Goal: Obtain resource: Download file/media

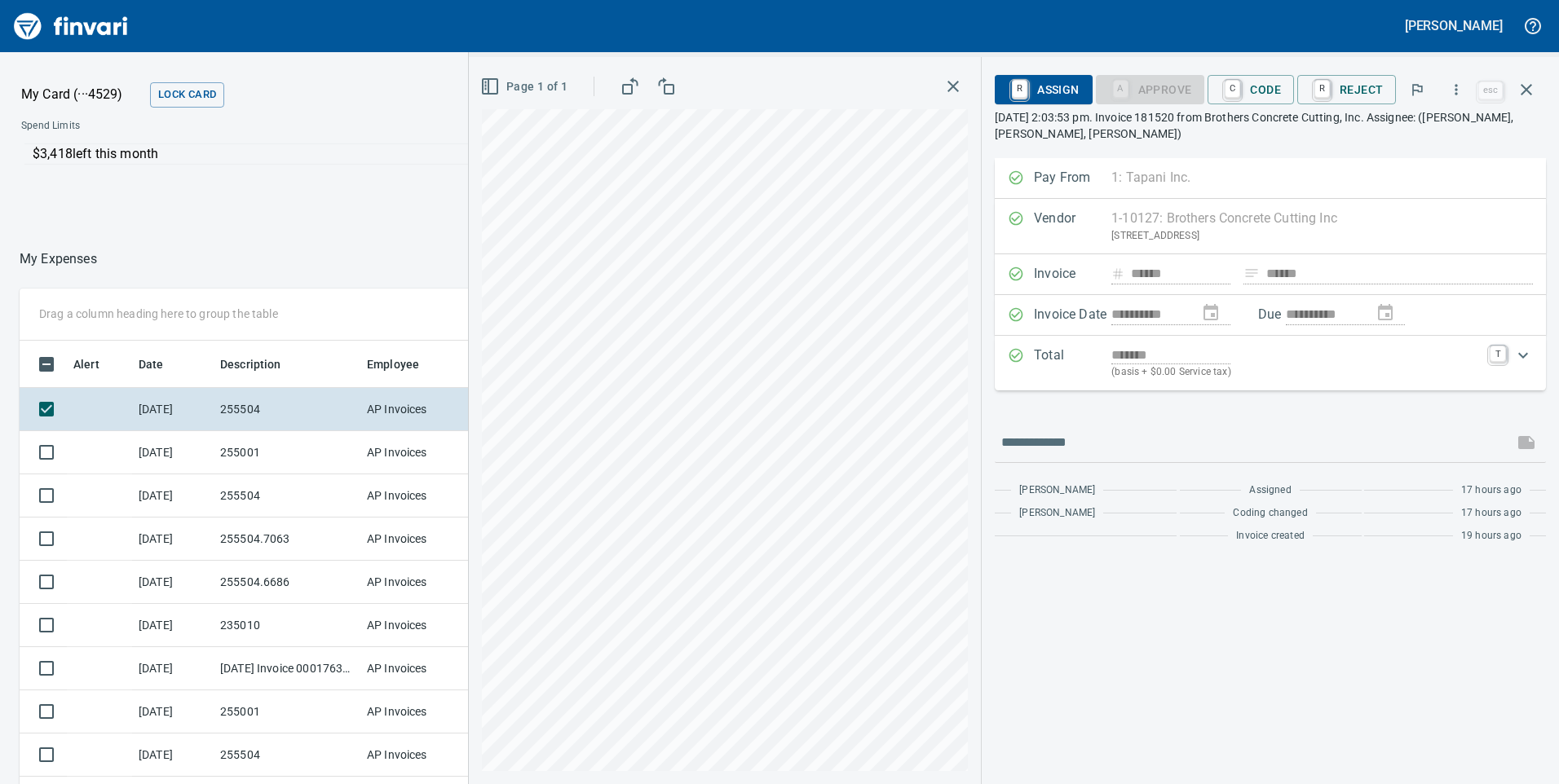
scroll to position [593, 1076]
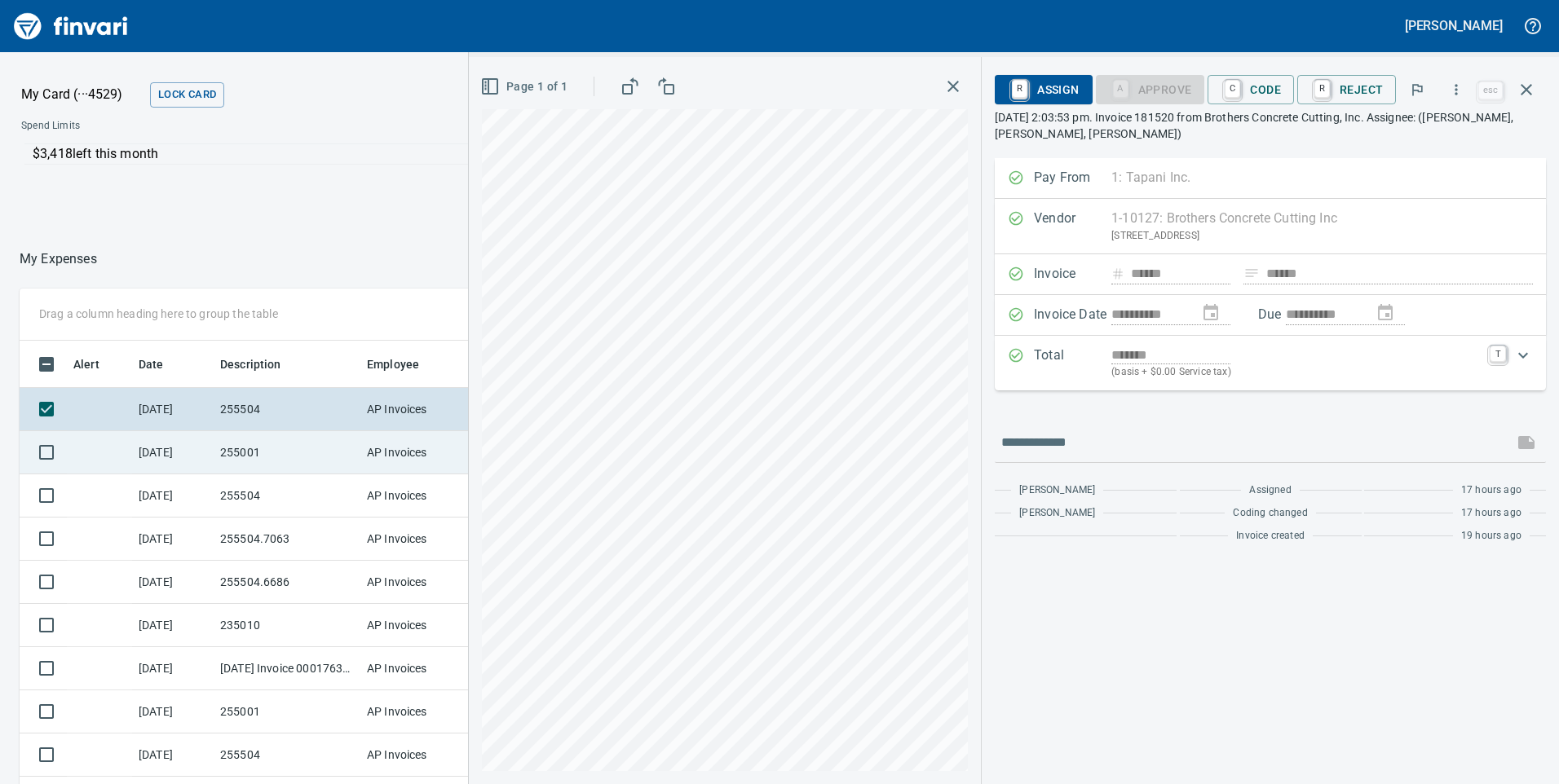
click at [244, 448] on td "255001" at bounding box center [287, 452] width 146 height 43
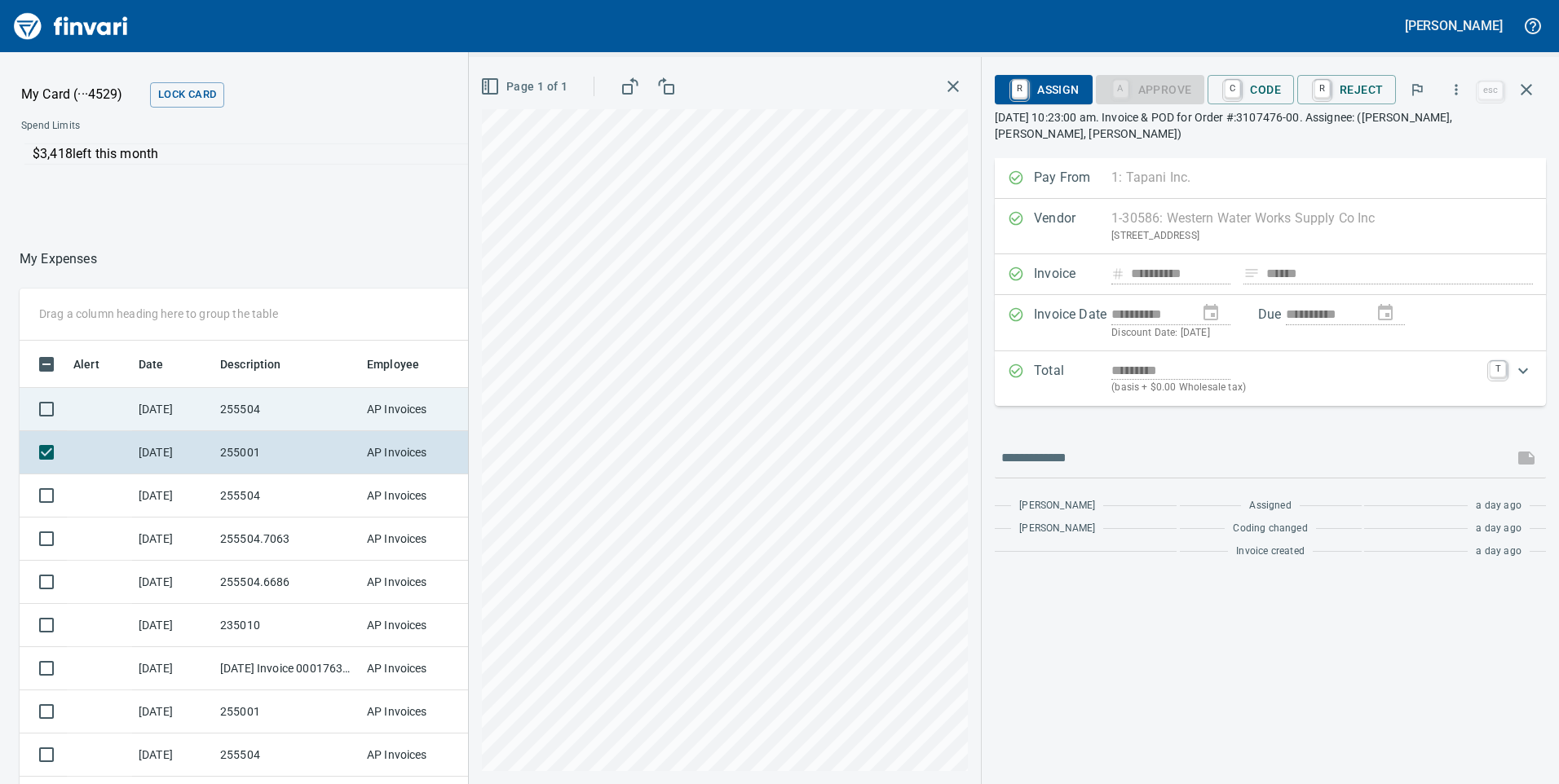
click at [287, 420] on td "255504" at bounding box center [287, 409] width 146 height 43
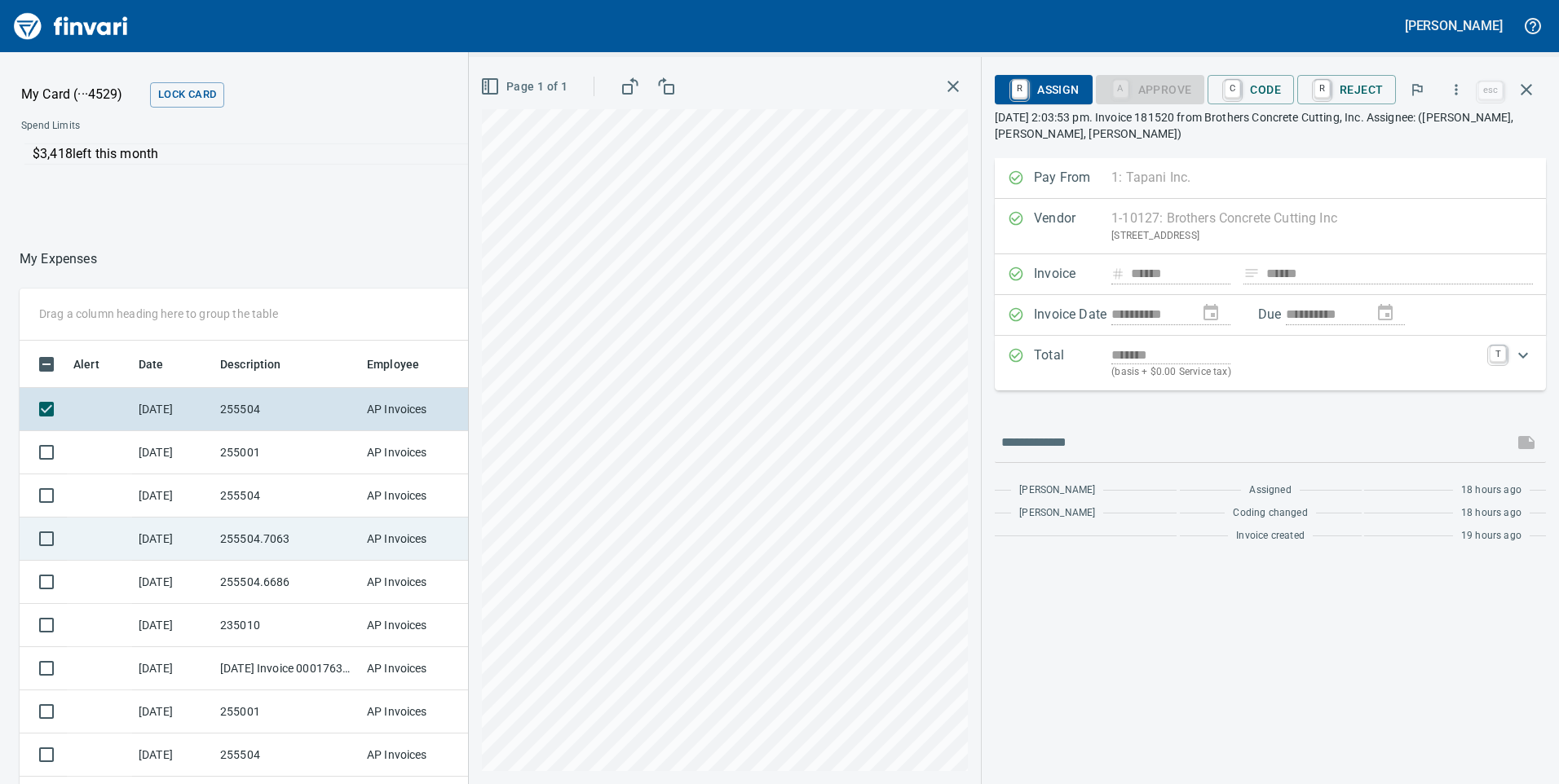
scroll to position [81, 0]
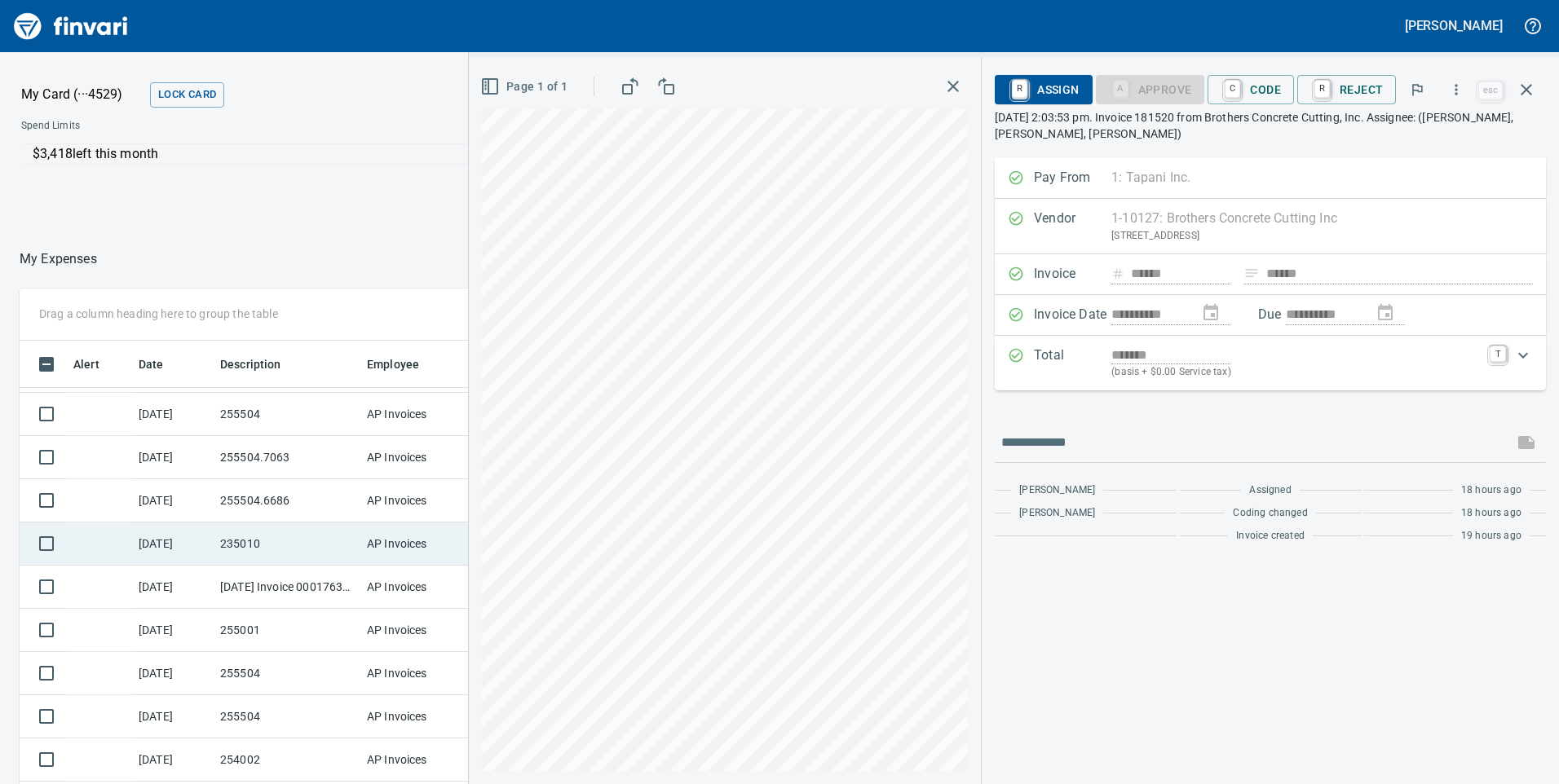
click at [275, 546] on td "235010" at bounding box center [287, 543] width 146 height 43
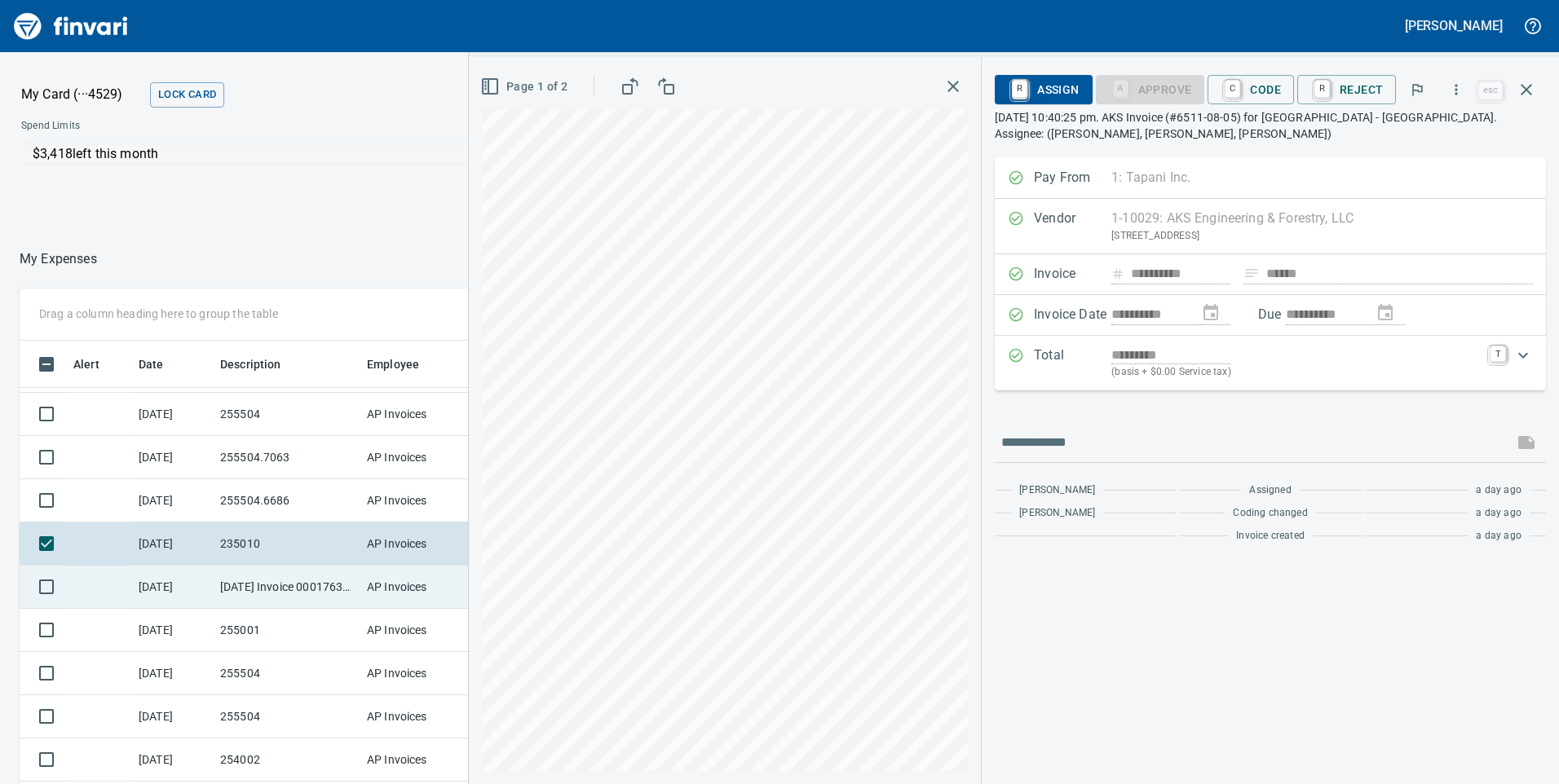
click at [205, 584] on td "[DATE]" at bounding box center [173, 586] width 81 height 43
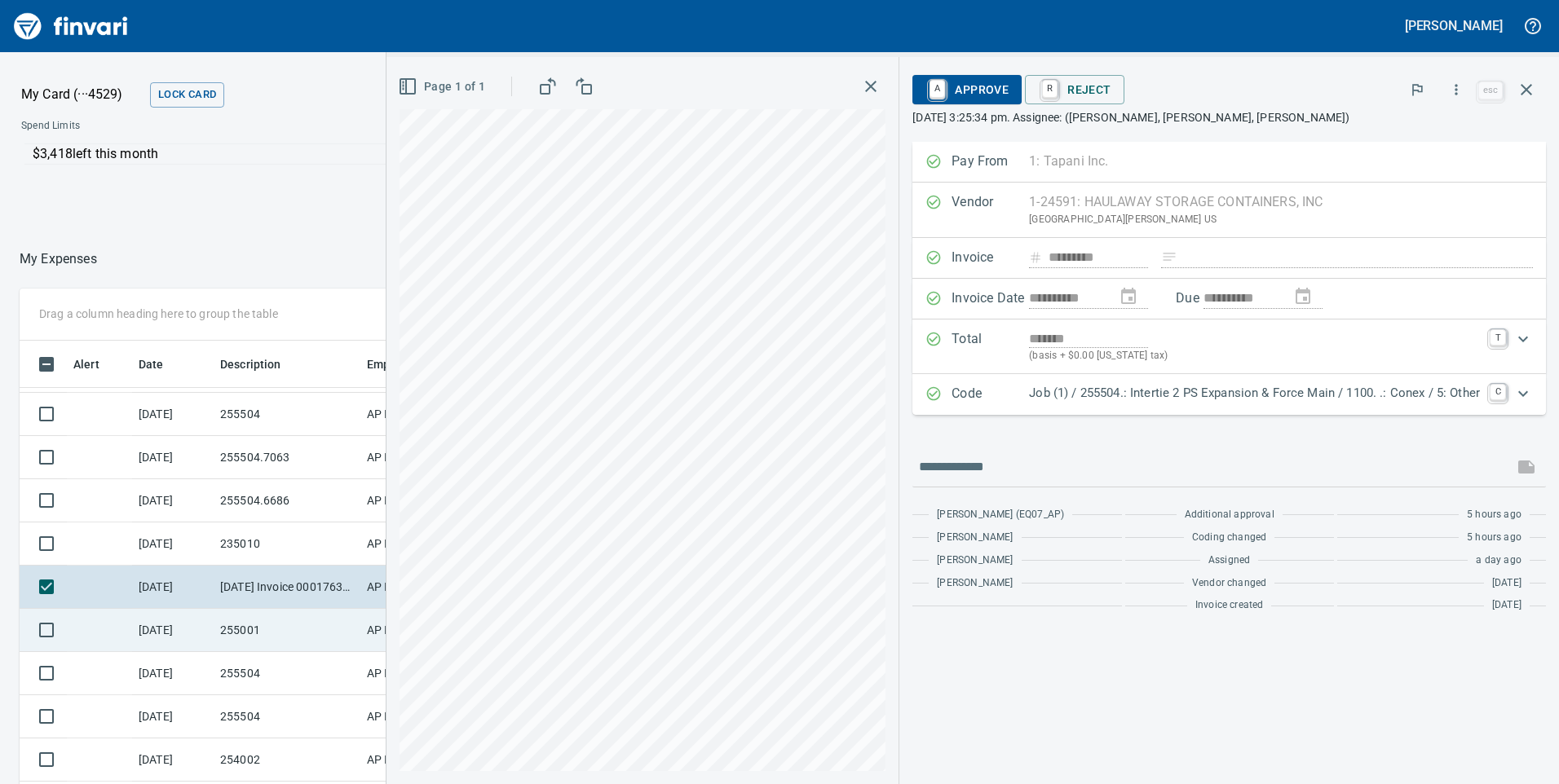
click at [242, 631] on td "255001" at bounding box center [287, 630] width 146 height 43
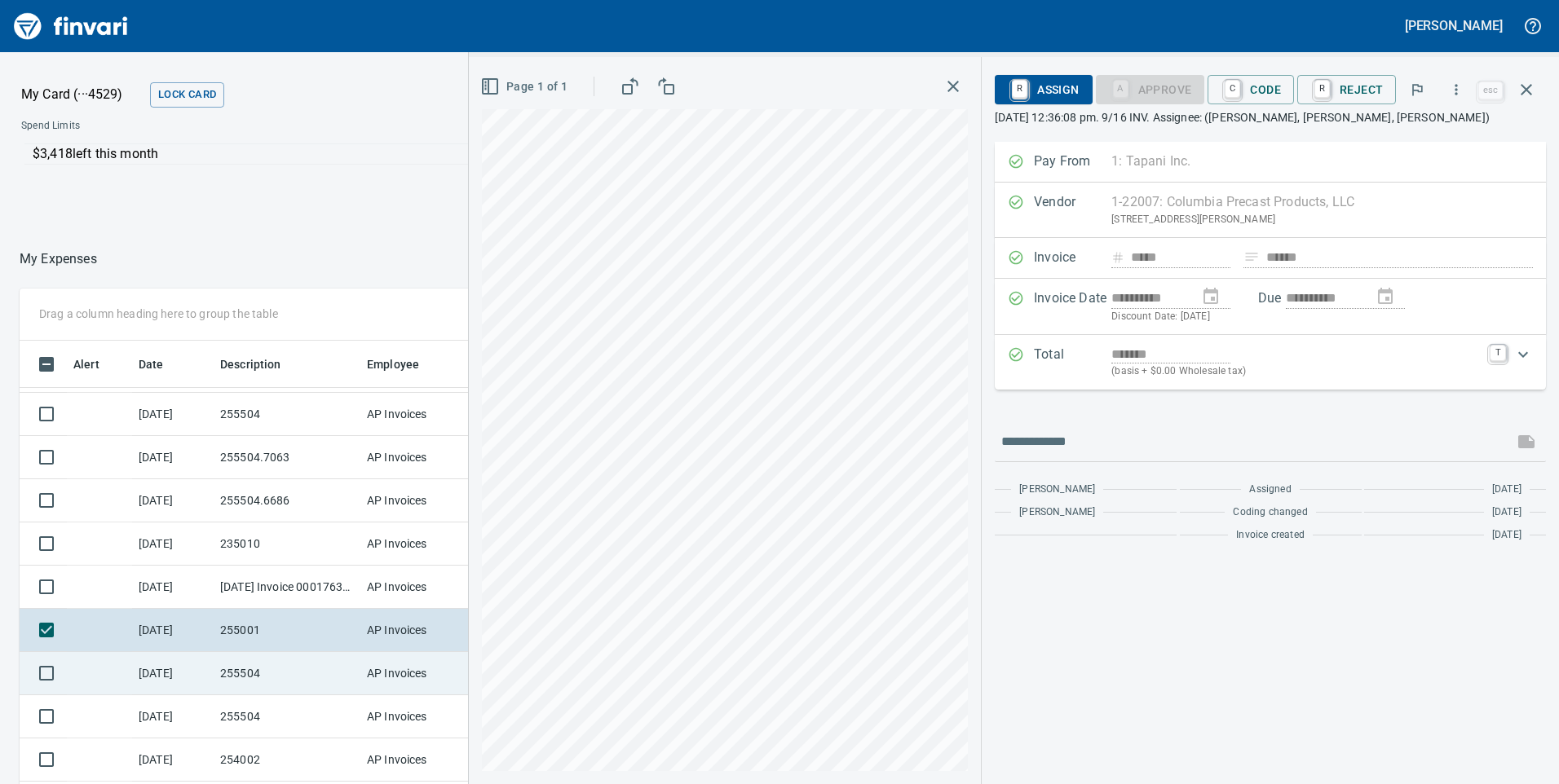
click at [254, 673] on td "255504" at bounding box center [287, 673] width 146 height 43
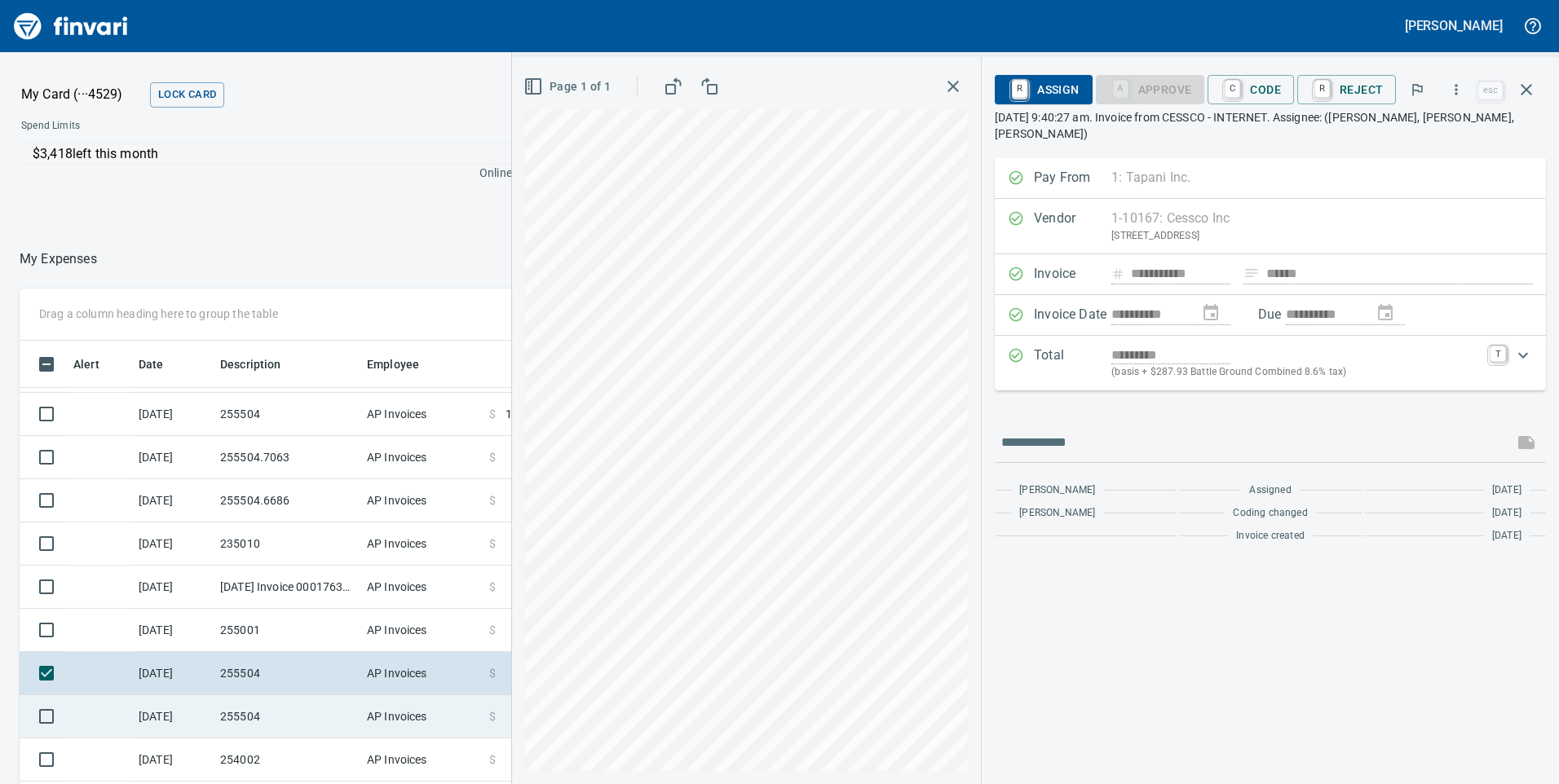
click at [242, 705] on td "255504" at bounding box center [287, 716] width 146 height 43
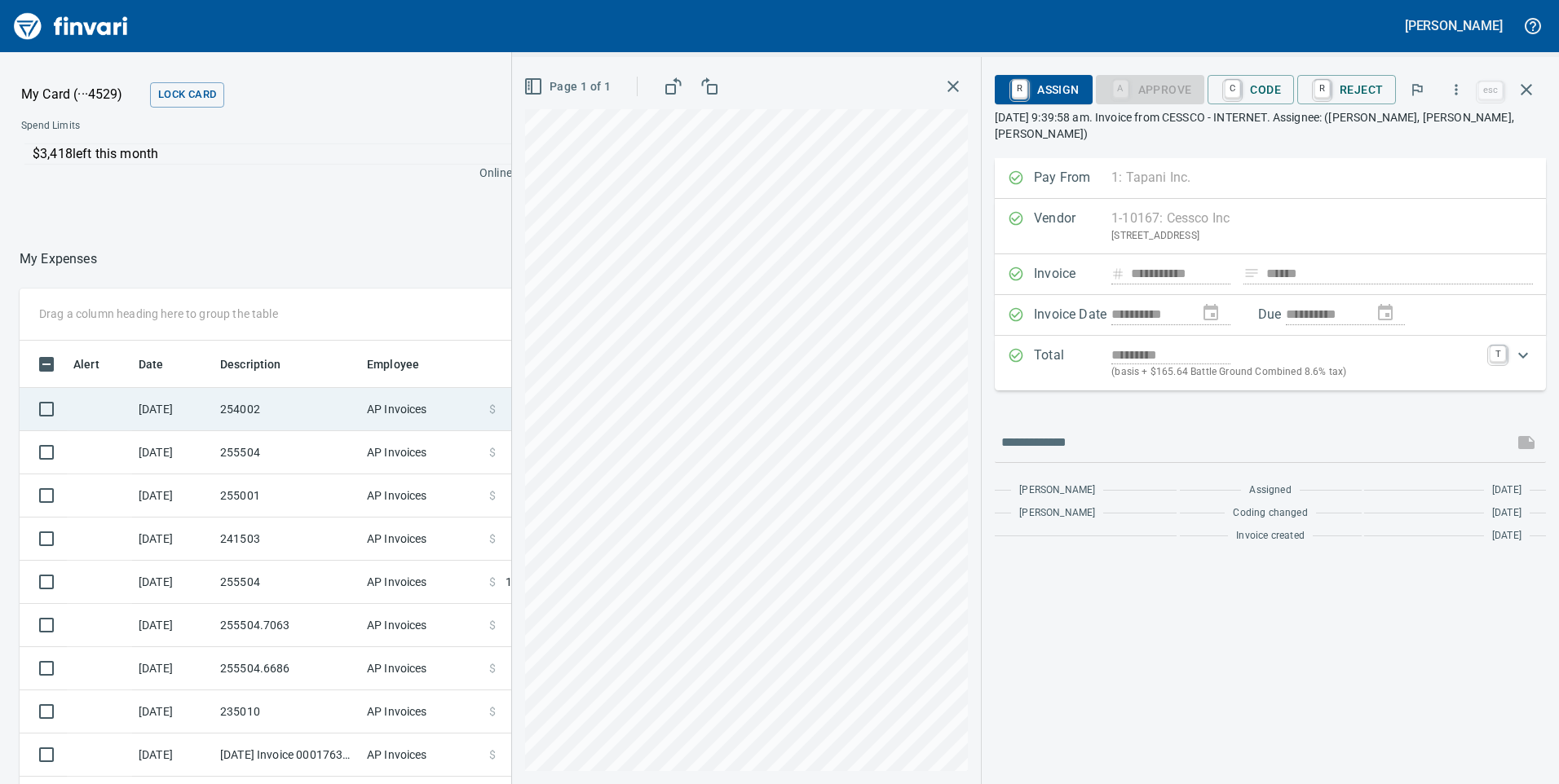
click at [295, 415] on td "254002" at bounding box center [287, 409] width 146 height 43
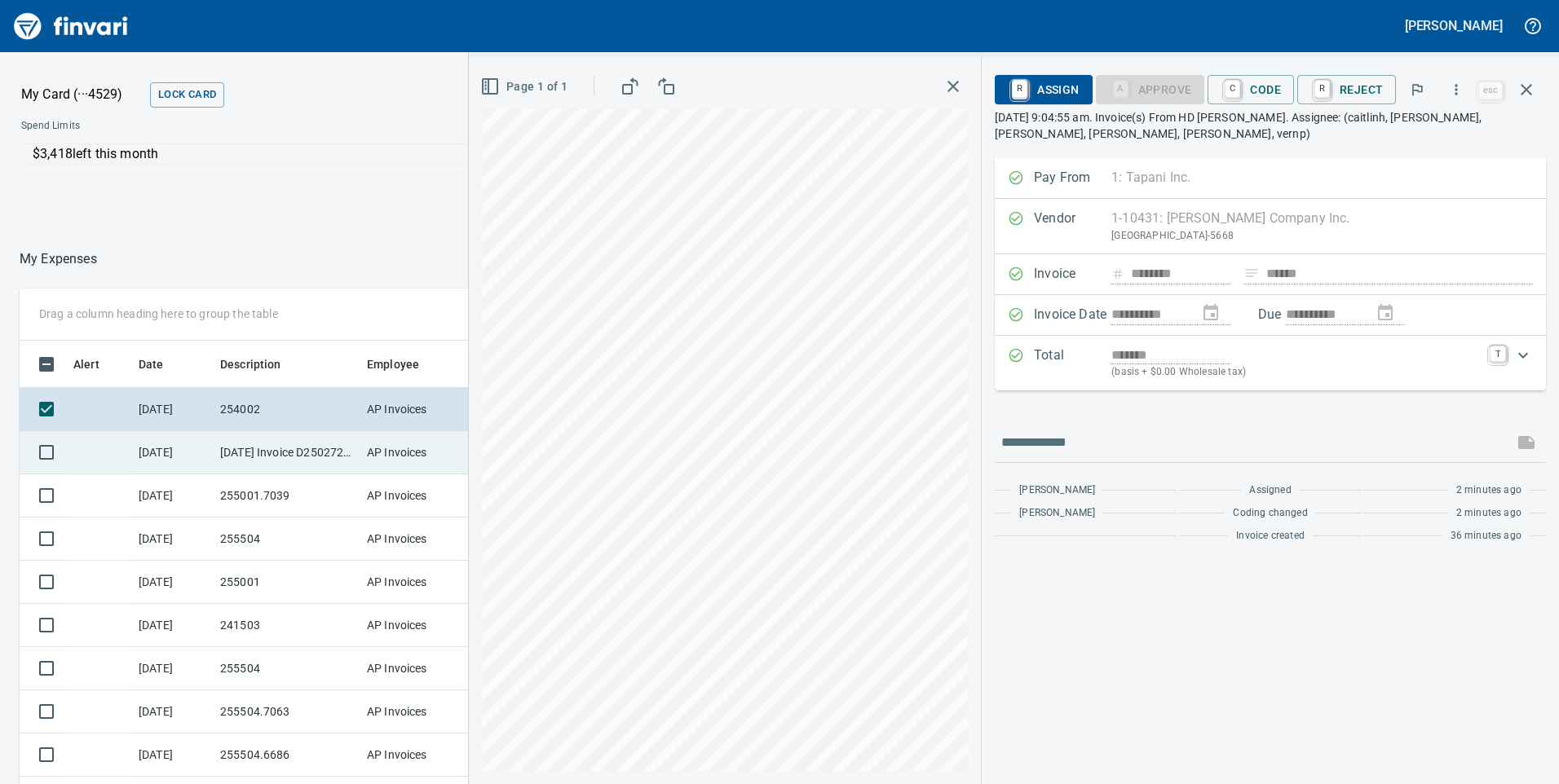
click at [266, 464] on td "[DATE] Invoice D2502725 from MESA Products Inc (1-22431)" at bounding box center [287, 452] width 146 height 43
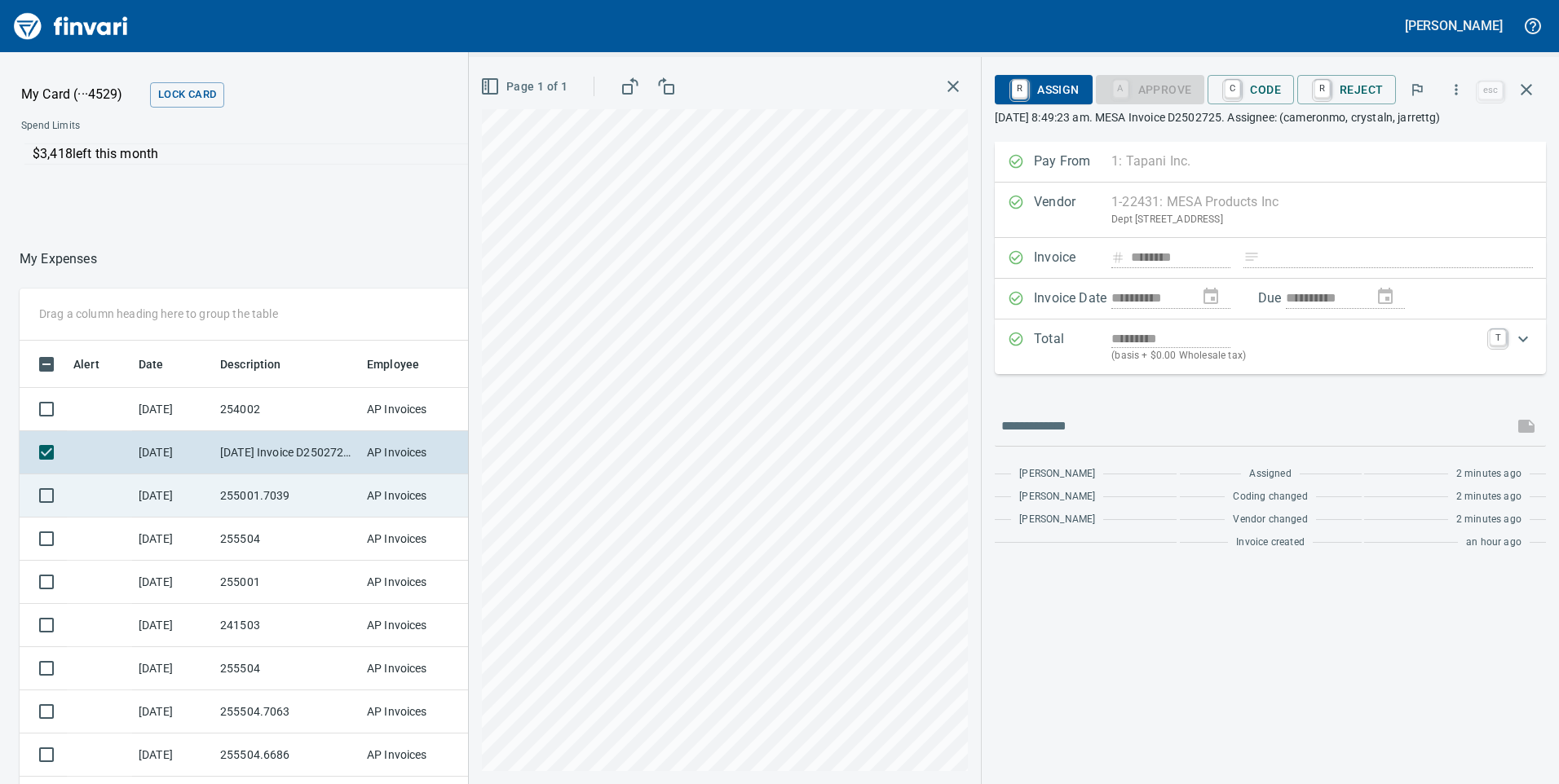
click at [282, 490] on td "255001.7039" at bounding box center [287, 496] width 146 height 43
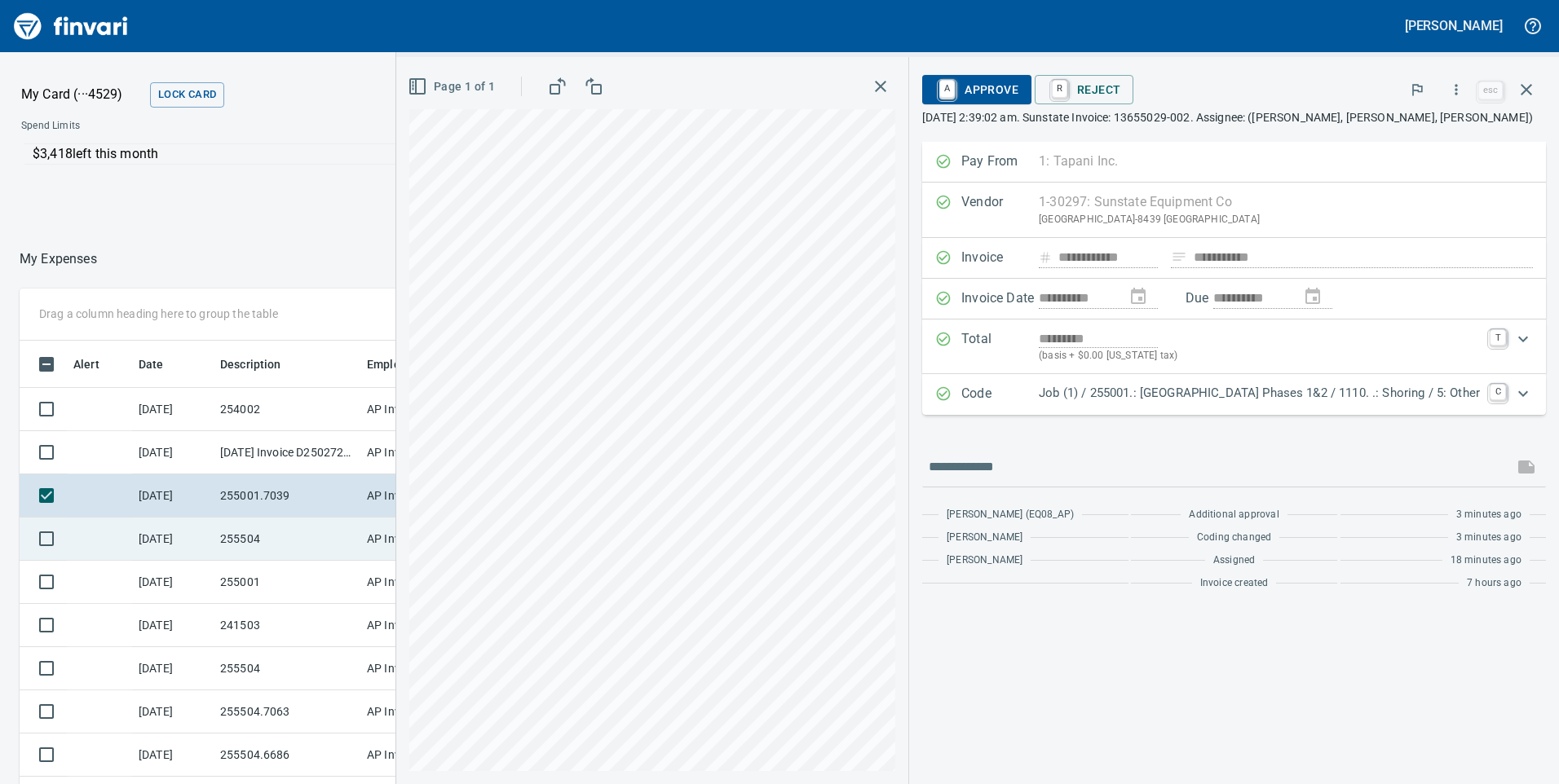
click at [253, 543] on td "255504" at bounding box center [287, 539] width 146 height 43
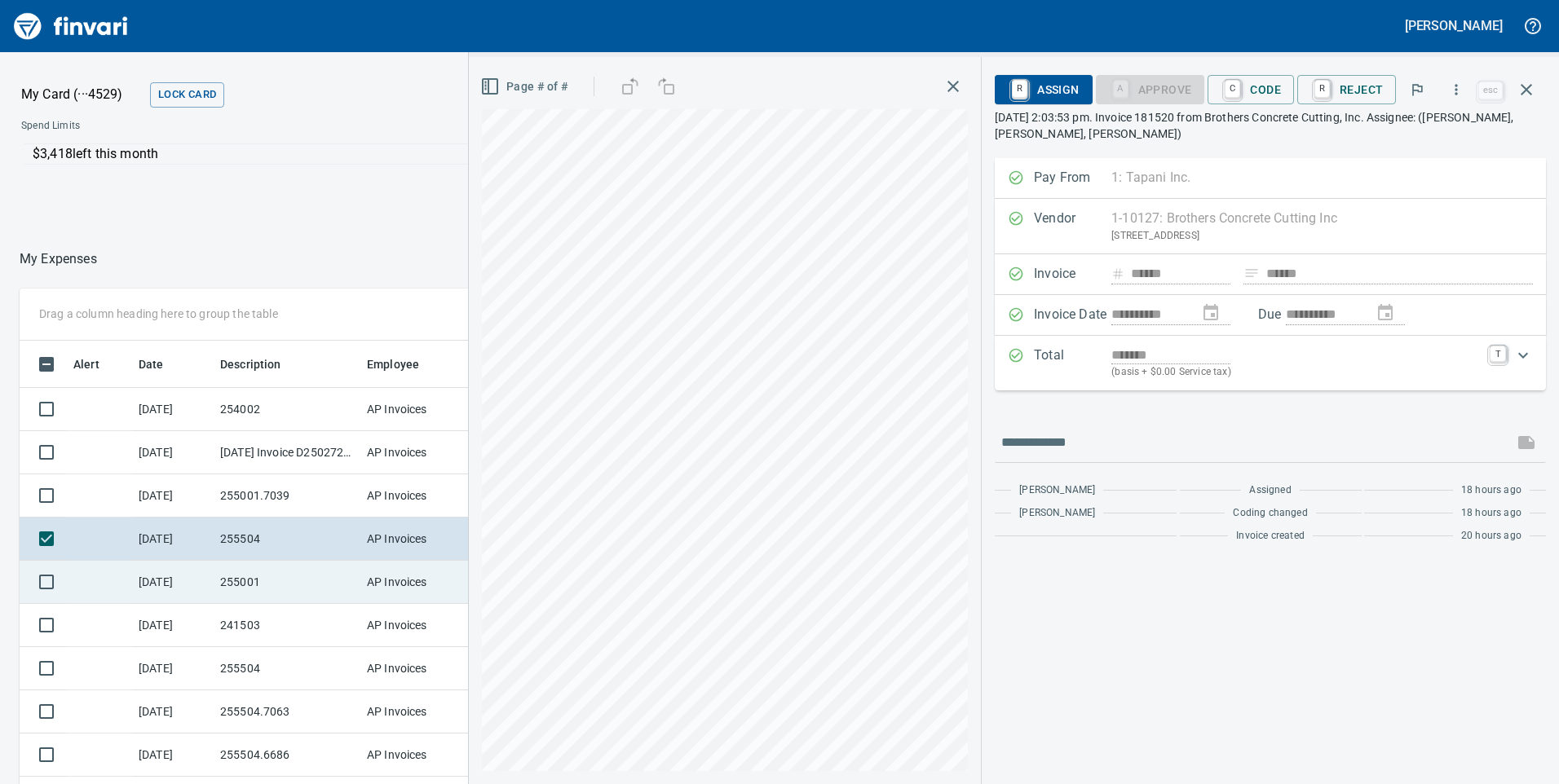
click at [262, 579] on td "255001" at bounding box center [287, 582] width 146 height 43
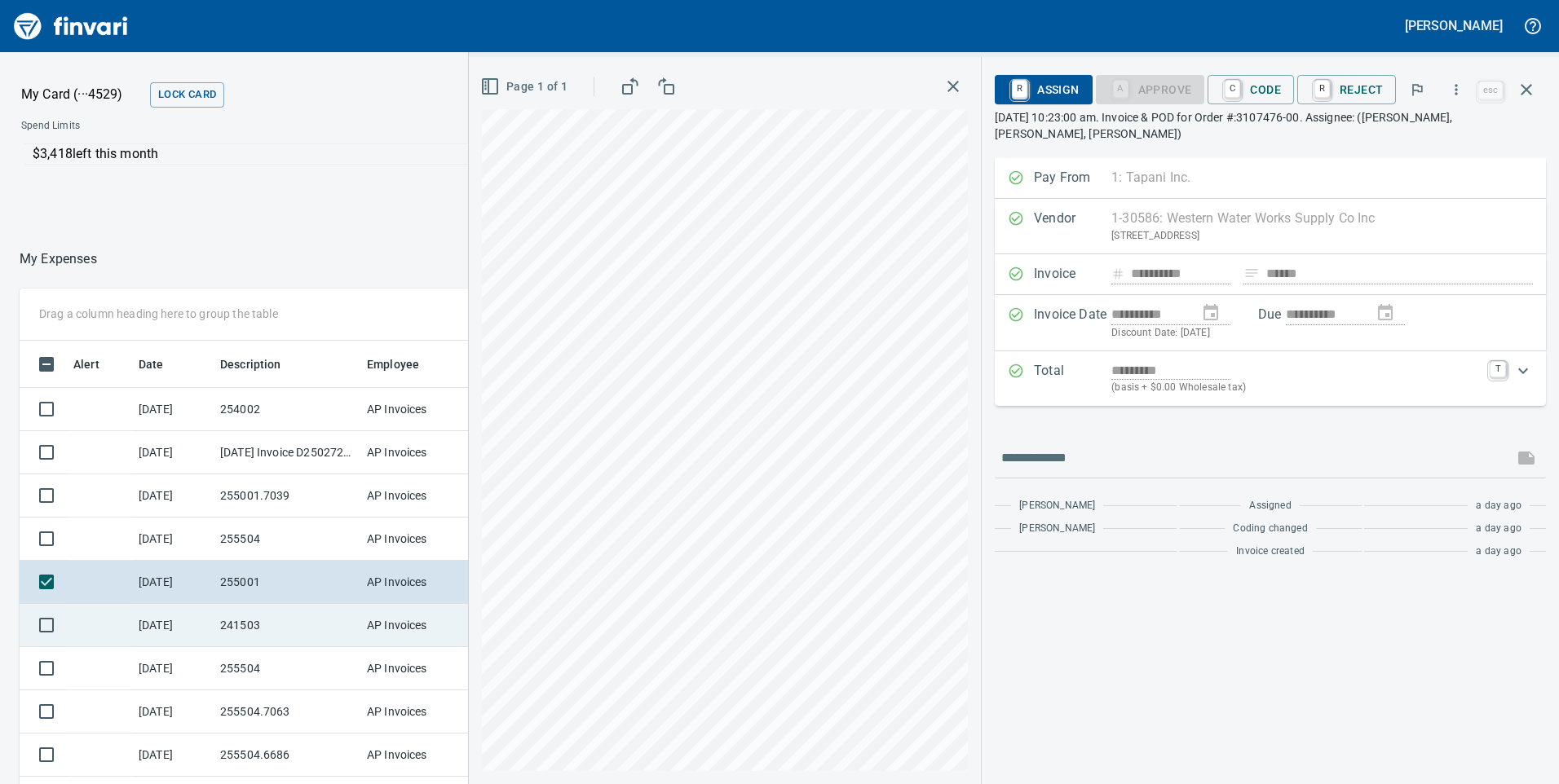
click at [287, 626] on td "241503" at bounding box center [287, 625] width 146 height 43
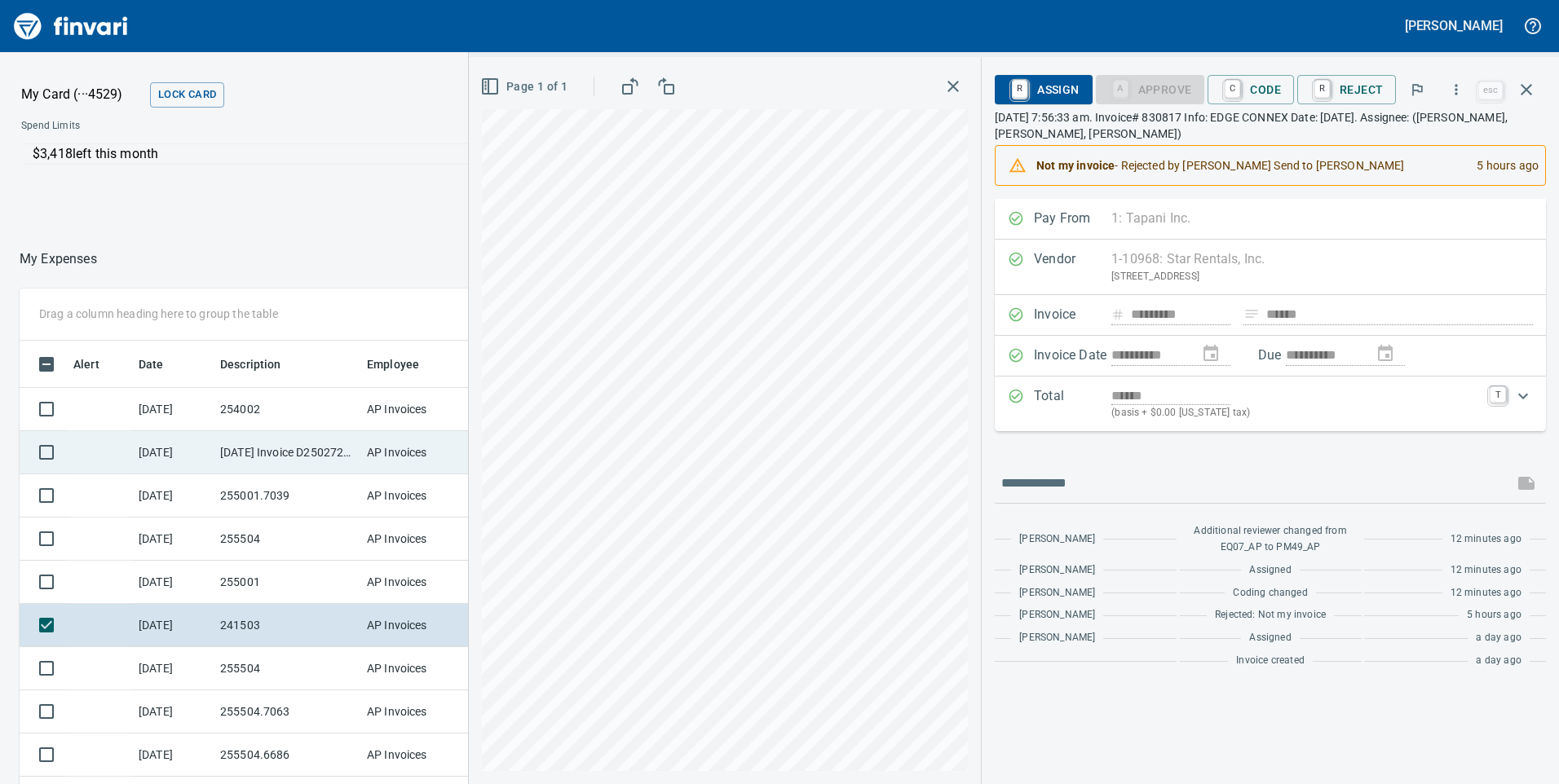
click at [308, 457] on td "[DATE] Invoice D2502725 from MESA Products Inc (1-22431)" at bounding box center [287, 452] width 146 height 43
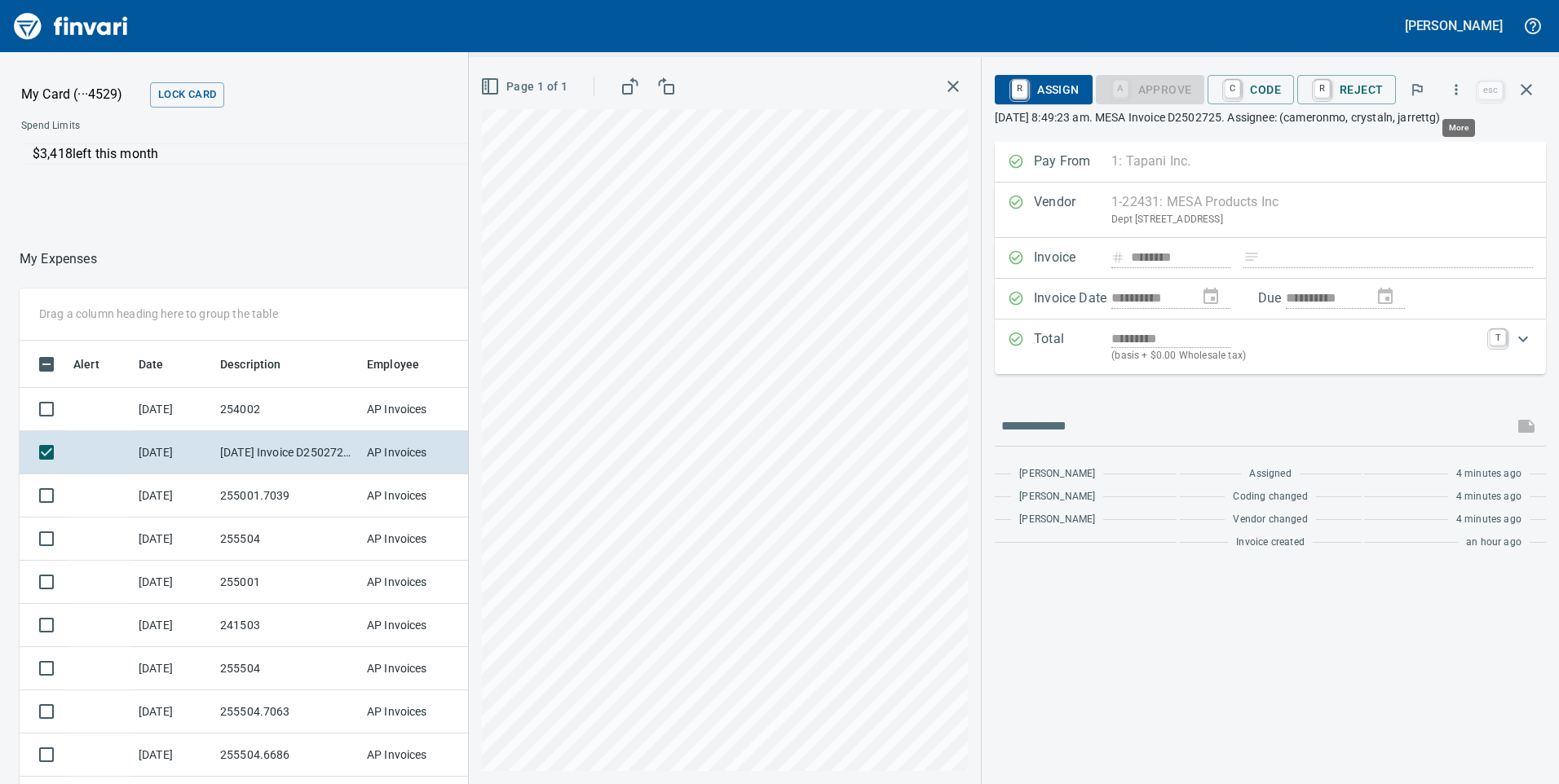
scroll to position [593, 1076]
click at [1460, 97] on icon "button" at bounding box center [1456, 89] width 16 height 16
click at [1393, 143] on span "Download" at bounding box center [1453, 137] width 156 height 19
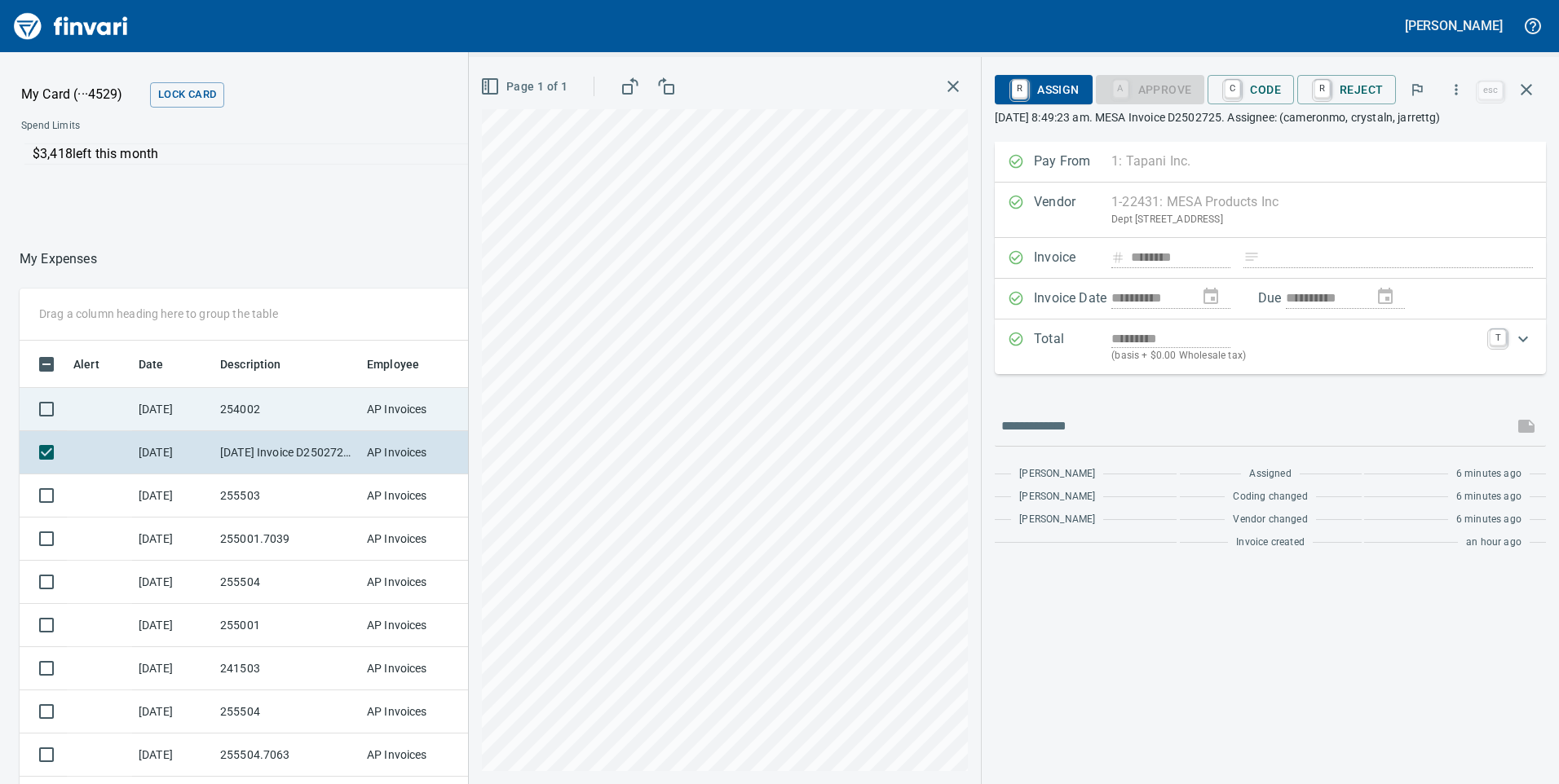
click at [263, 409] on td "254002" at bounding box center [287, 409] width 146 height 43
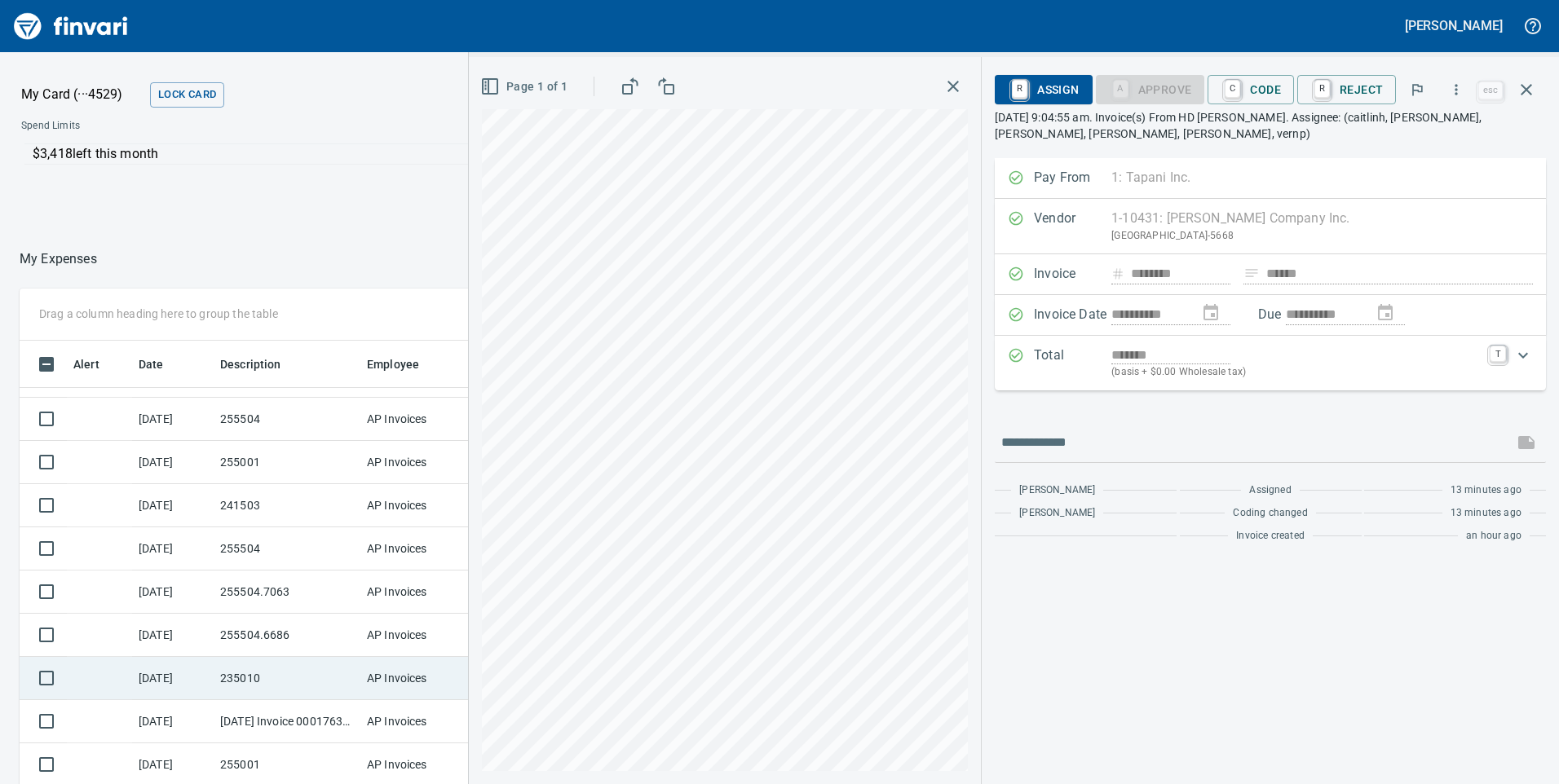
scroll to position [244, 0]
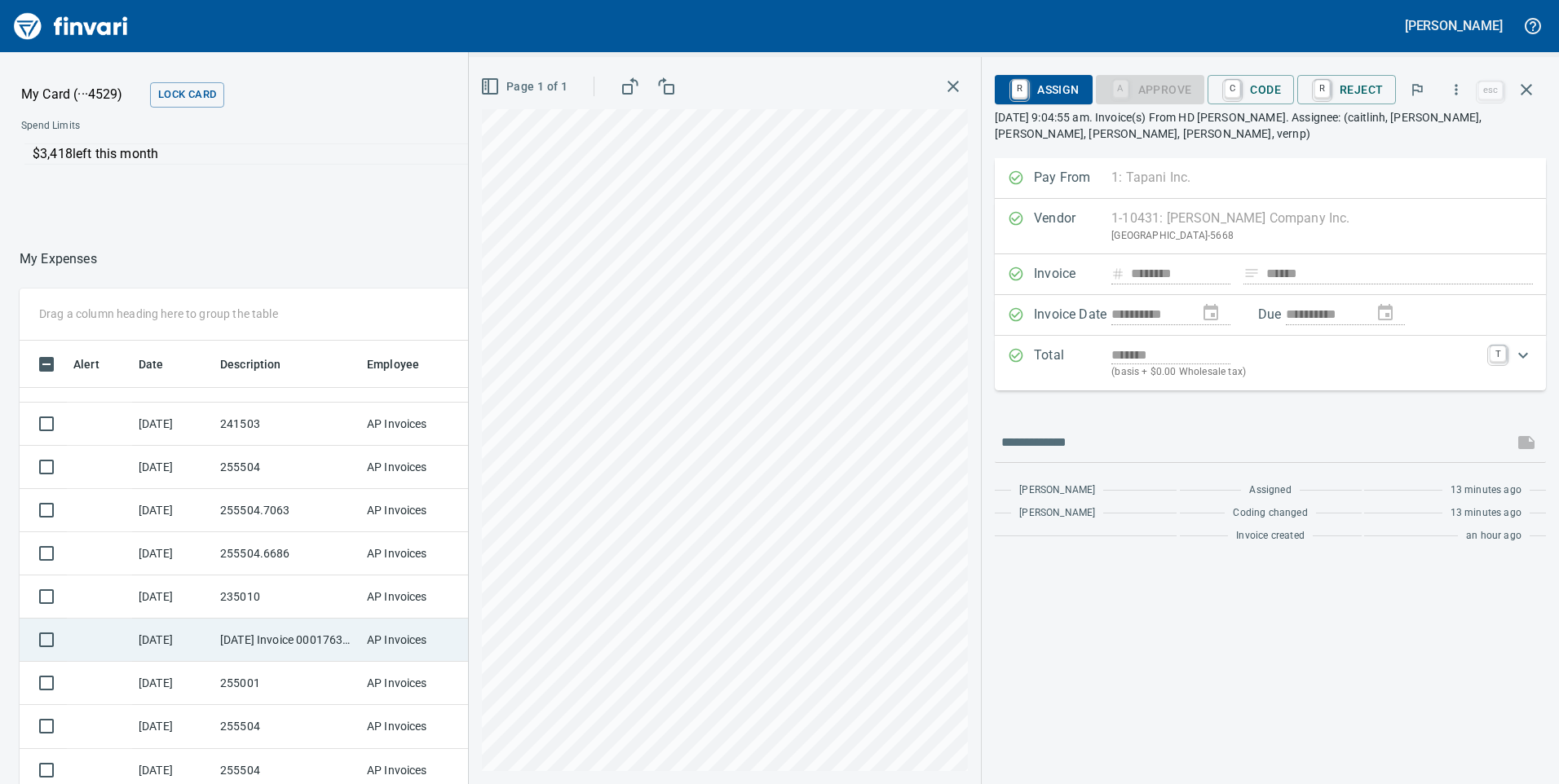
click at [285, 631] on td "[DATE] Invoice 000176331 from HAULAWAY STORAGE CONTAINERS, INC (1-24591)" at bounding box center [287, 639] width 146 height 43
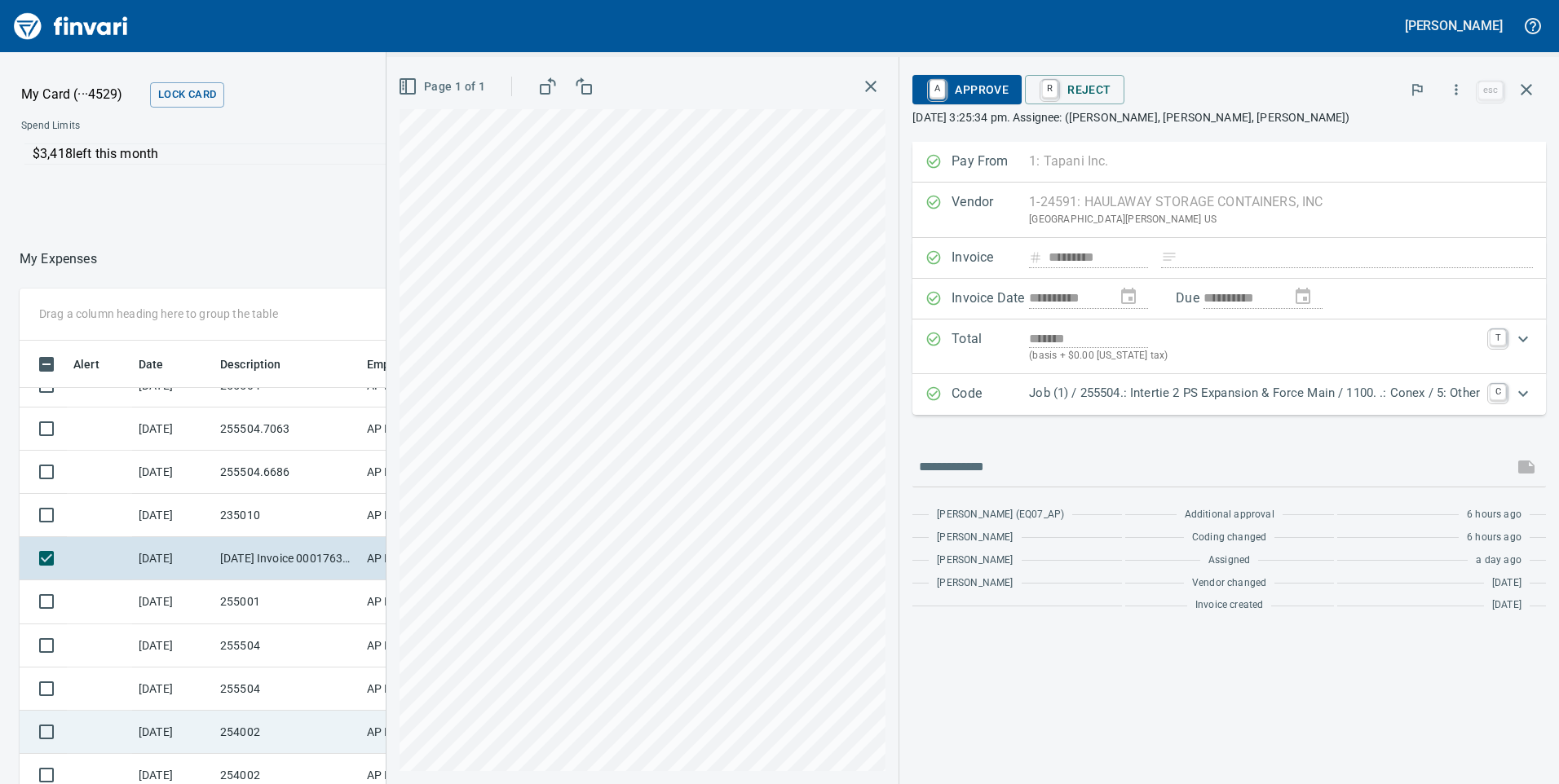
scroll to position [407, 0]
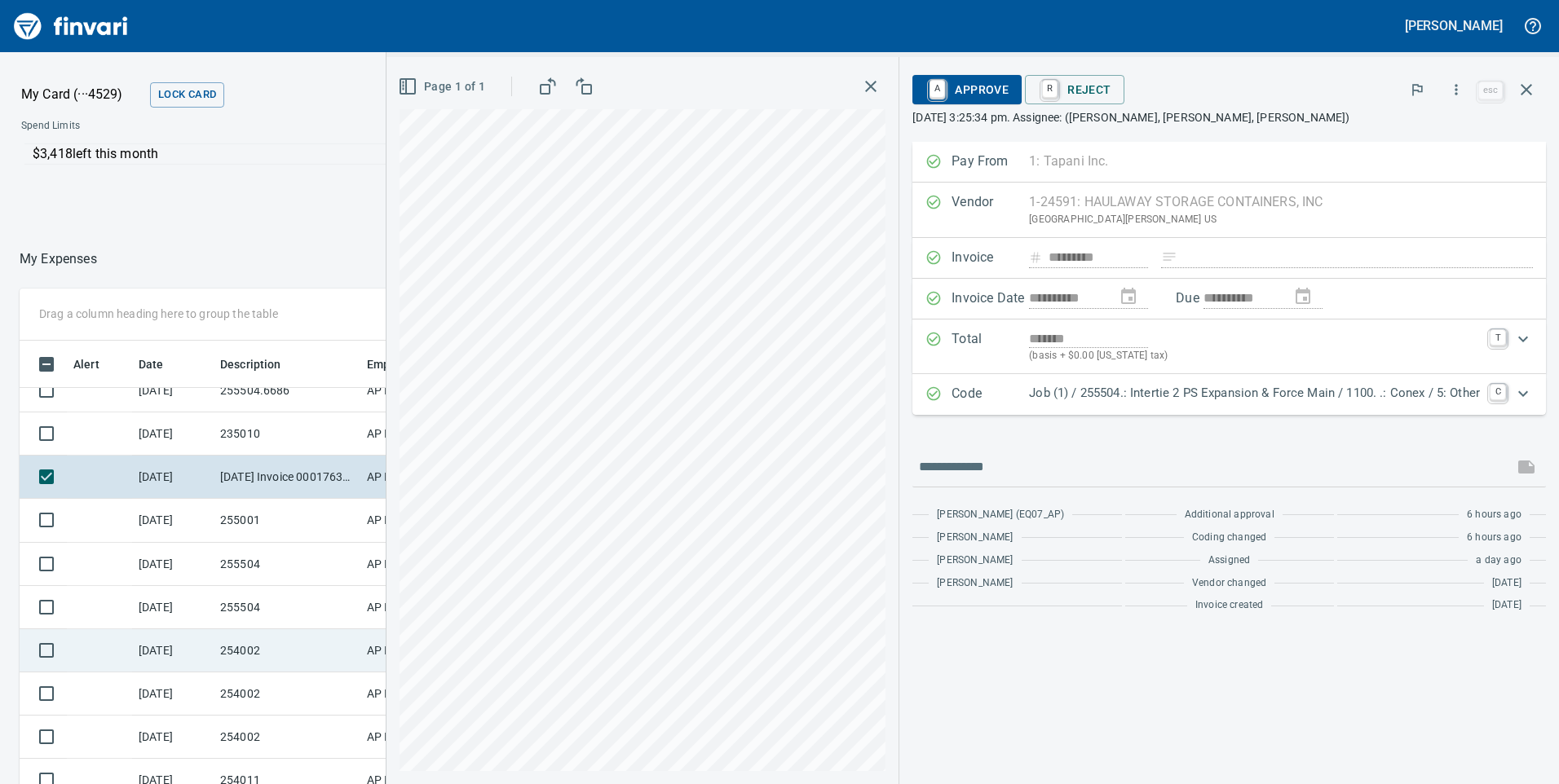
click at [274, 653] on td "254002" at bounding box center [287, 650] width 146 height 43
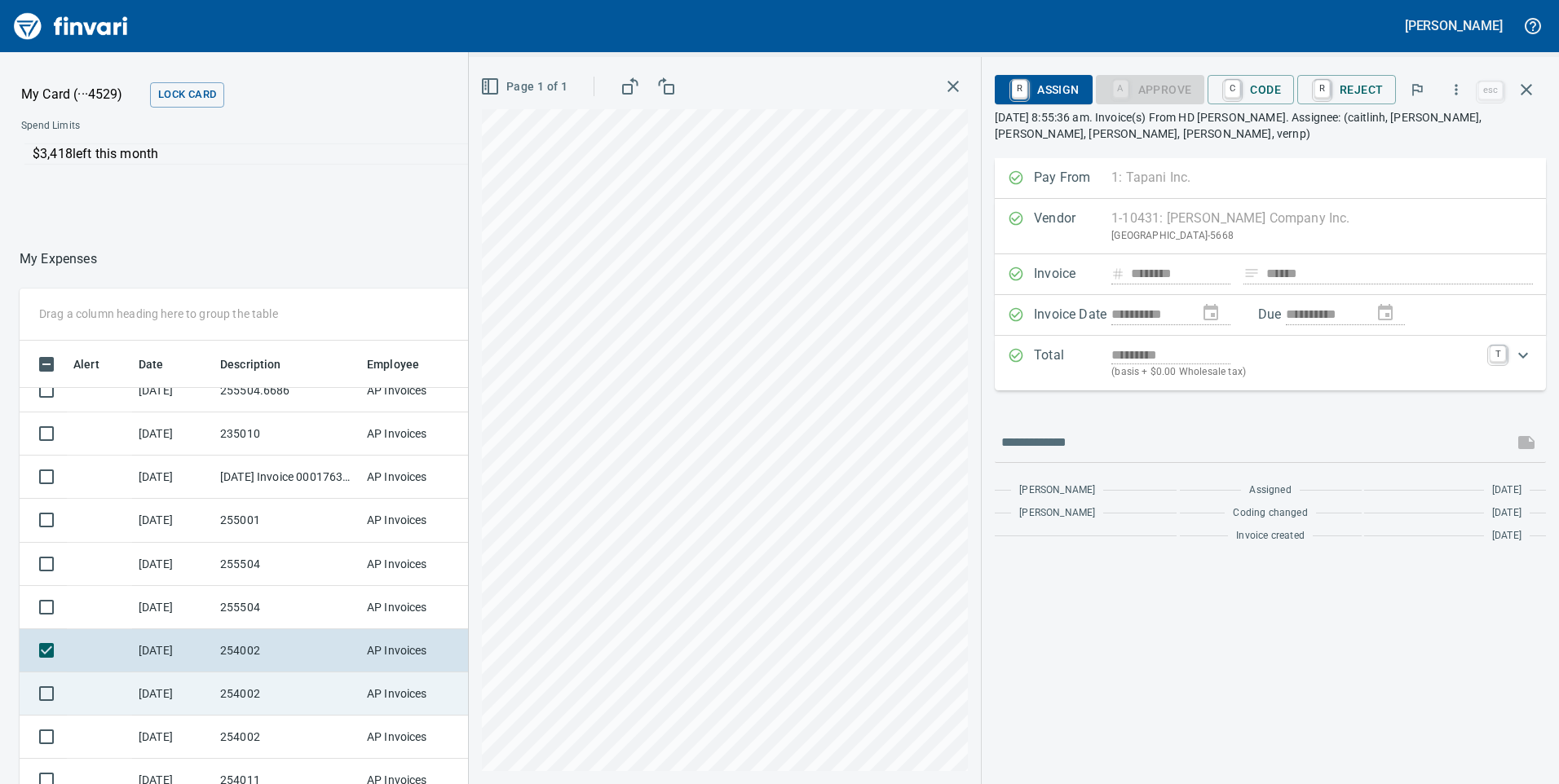
click at [133, 687] on td "[DATE]" at bounding box center [173, 693] width 81 height 43
